Goal: Information Seeking & Learning: Learn about a topic

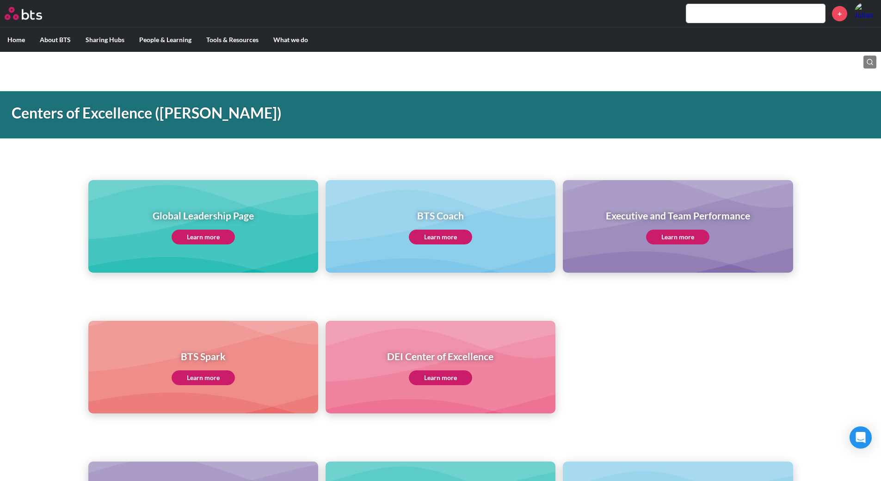
scroll to position [324, 0]
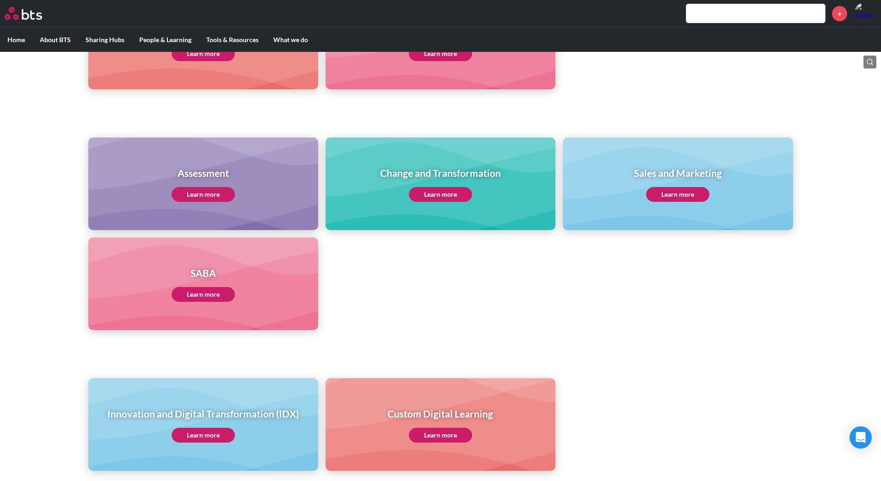
click at [203, 292] on link "Learn more" at bounding box center [203, 294] width 63 height 15
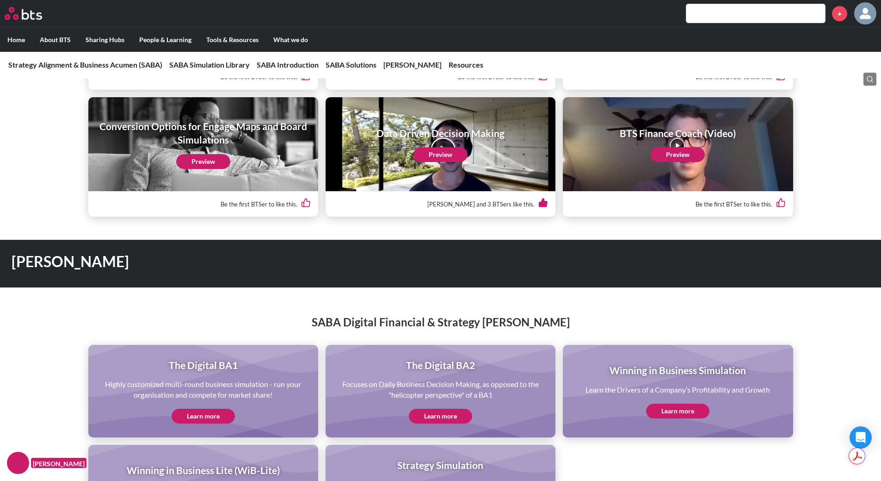
scroll to position [1850, 0]
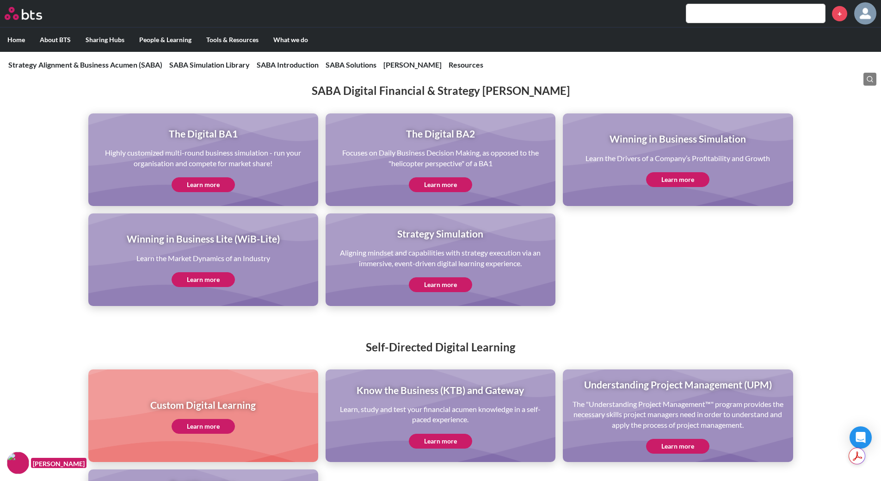
click at [208, 184] on link "Learn more" at bounding box center [203, 184] width 63 height 15
click at [721, 11] on input "text" at bounding box center [755, 13] width 139 height 19
type input "BA1 development"
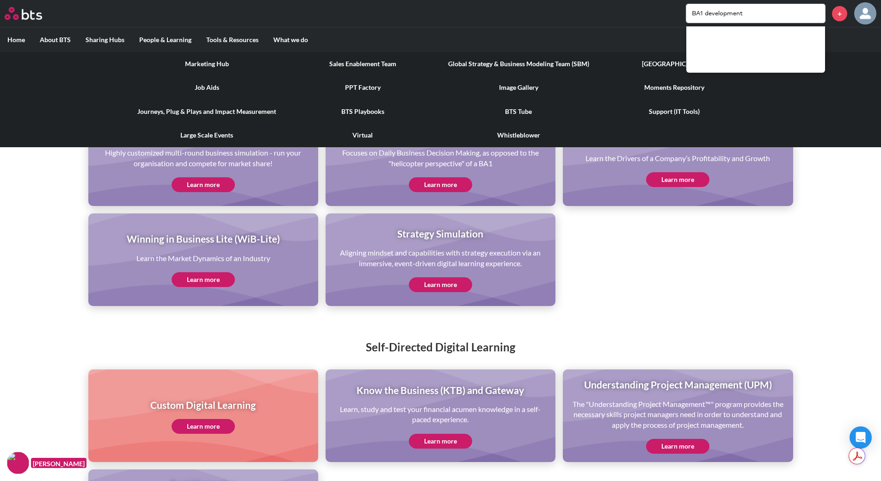
click at [492, 66] on link "Global Strategy & Business Modeling Team (SBM)" at bounding box center [519, 64] width 156 height 24
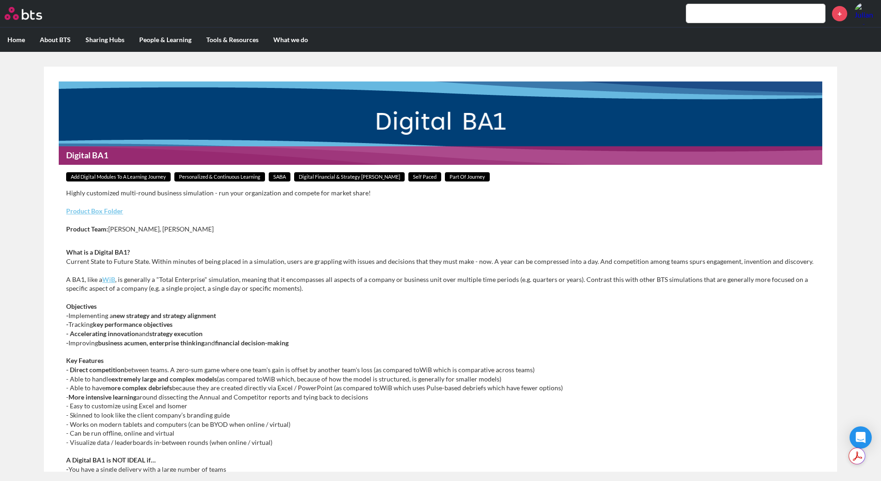
click at [84, 207] on link "Product Box Folder" at bounding box center [94, 211] width 57 height 8
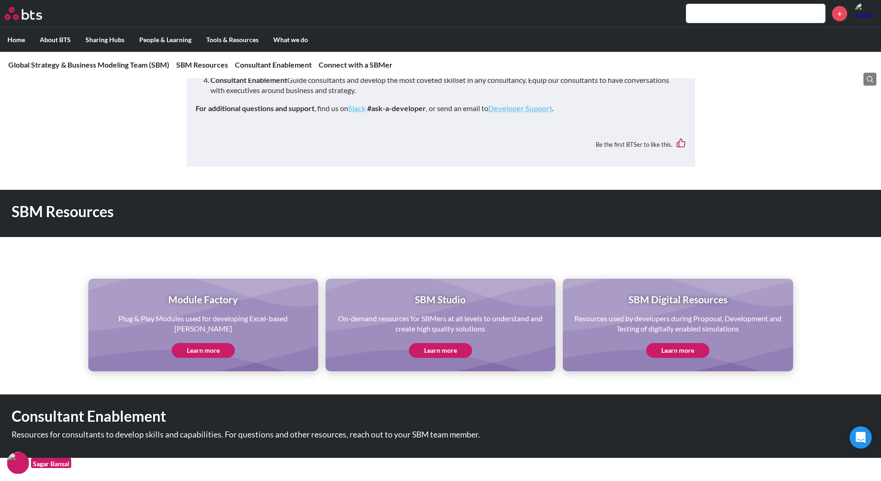
scroll to position [463, 0]
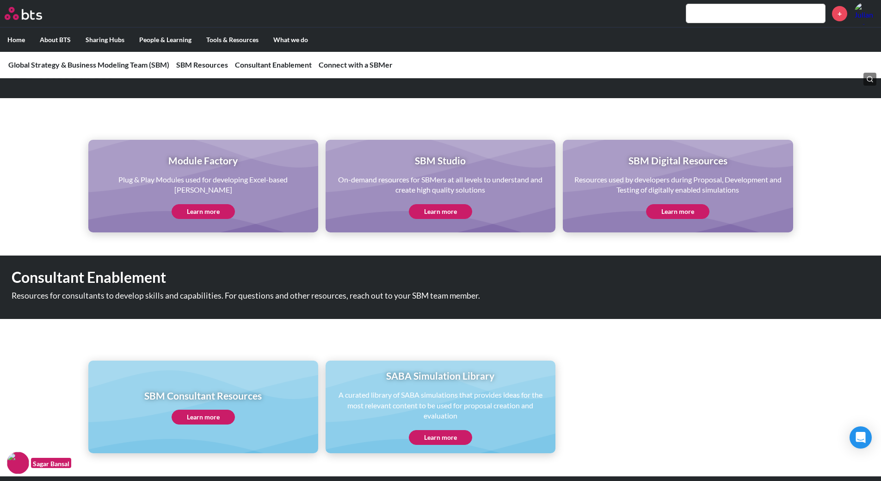
click at [451, 210] on link "Learn more" at bounding box center [440, 211] width 63 height 15
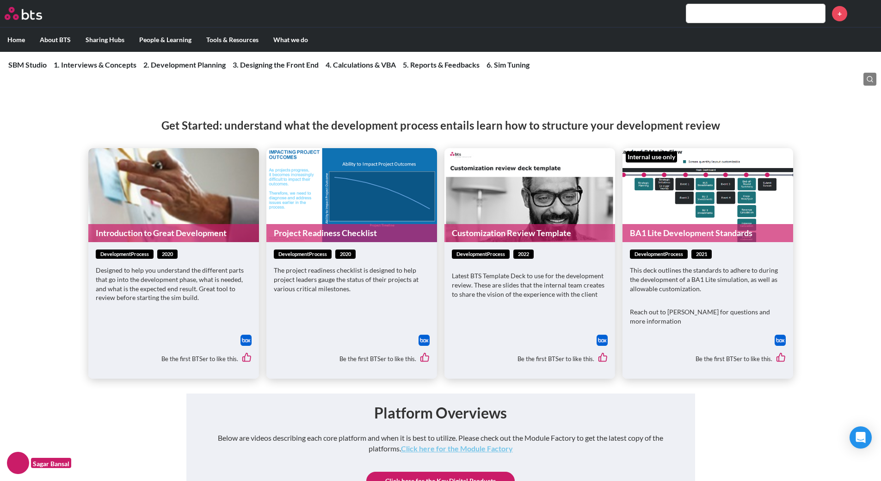
scroll to position [2928, 0]
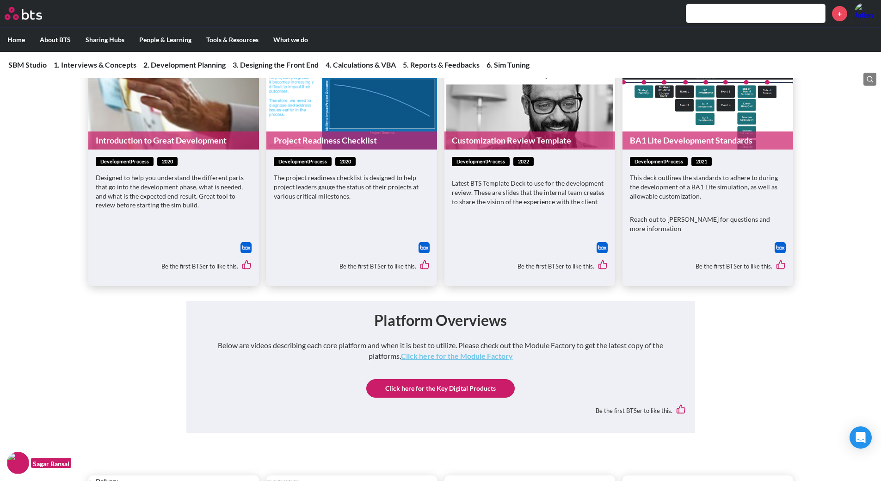
click at [690, 149] on link "BA1 Lite Development Standards" at bounding box center [708, 140] width 171 height 18
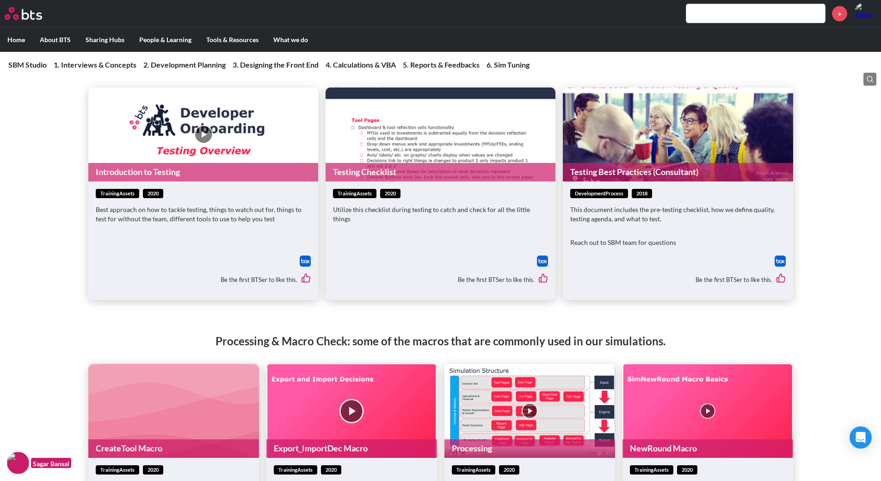
scroll to position [8954, 0]
